Goal: Information Seeking & Learning: Learn about a topic

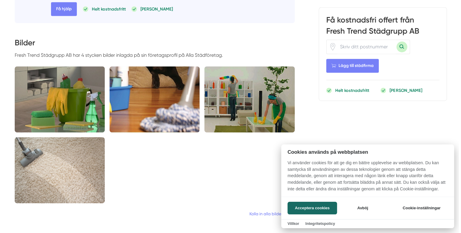
scroll to position [340, 0]
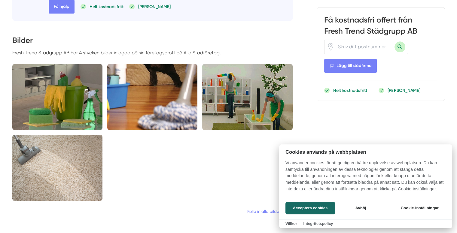
click at [77, 92] on div at bounding box center [228, 116] width 457 height 233
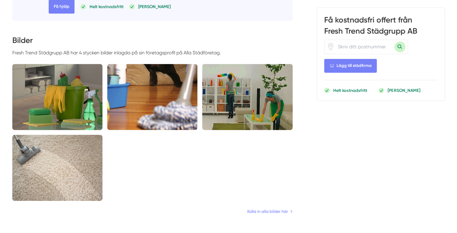
click at [77, 92] on img at bounding box center [57, 97] width 90 height 66
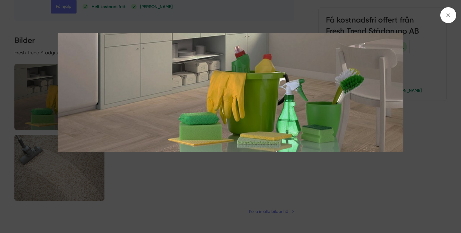
click at [77, 92] on img at bounding box center [231, 92] width 346 height 119
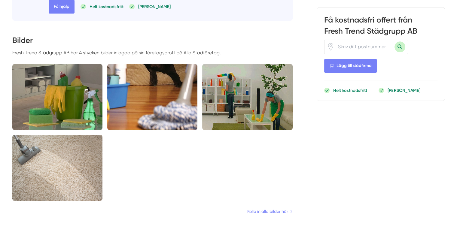
click at [77, 92] on img at bounding box center [57, 97] width 90 height 66
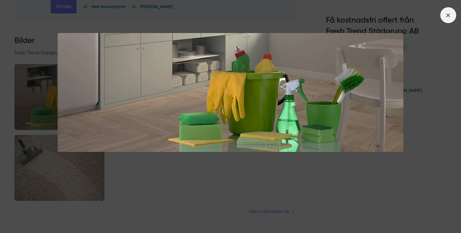
click at [449, 17] on icon at bounding box center [448, 15] width 7 height 7
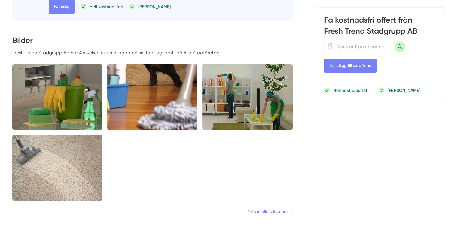
click at [71, 89] on img at bounding box center [57, 97] width 90 height 66
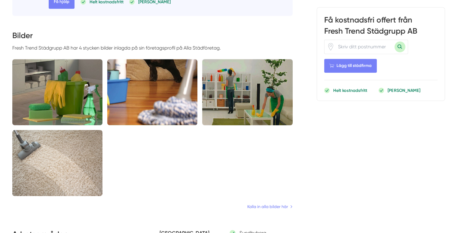
scroll to position [333, 0]
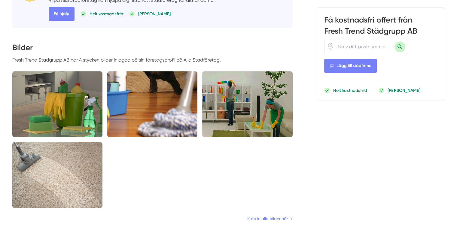
click at [80, 87] on img at bounding box center [57, 104] width 90 height 66
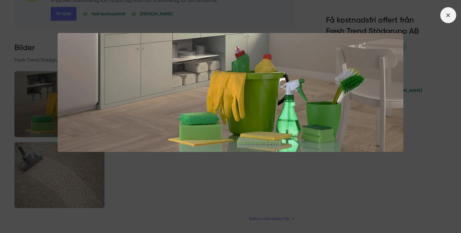
click at [452, 13] on span at bounding box center [448, 15] width 16 height 16
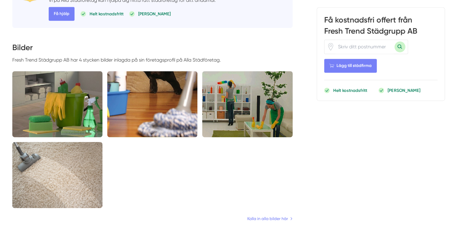
click at [66, 86] on img at bounding box center [57, 104] width 90 height 66
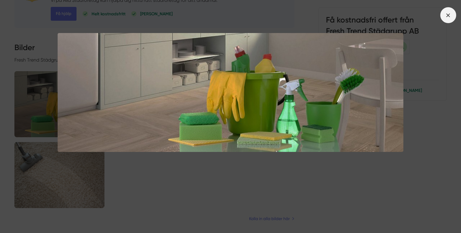
click at [451, 13] on icon at bounding box center [448, 15] width 7 height 7
